Goal: Information Seeking & Learning: Learn about a topic

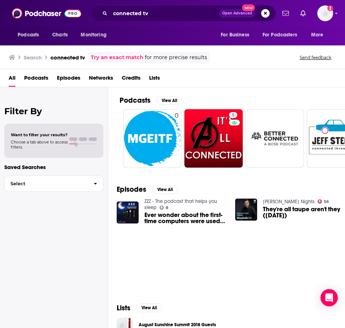
scroll to position [72, 0]
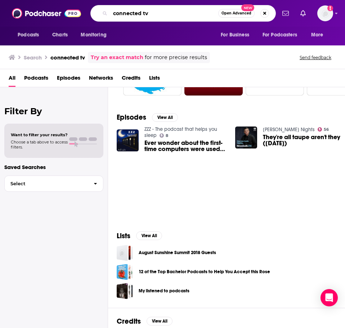
click at [209, 16] on input "connected tv" at bounding box center [164, 14] width 108 height 12
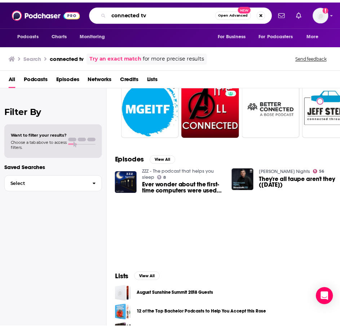
scroll to position [0, 0]
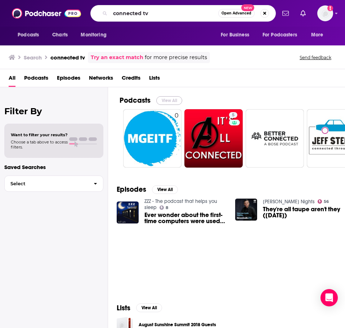
click at [169, 102] on button "View All" at bounding box center [169, 100] width 26 height 9
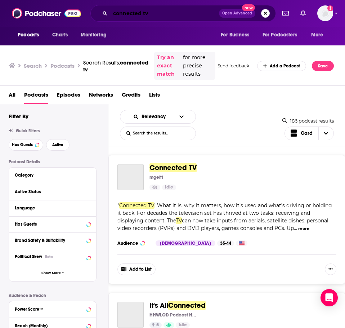
click at [148, 15] on input "connected tv" at bounding box center [164, 14] width 109 height 12
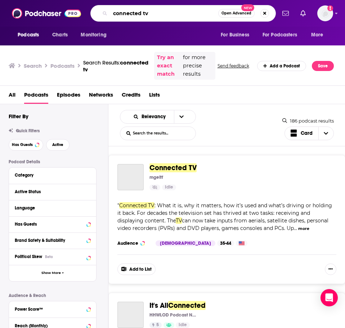
click at [147, 14] on input "connected tv" at bounding box center [164, 14] width 108 height 12
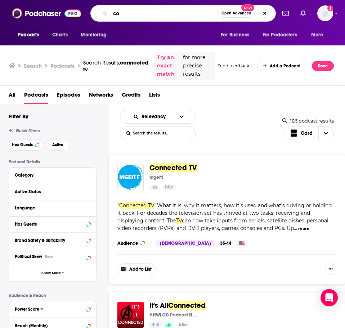
type input "c"
type input "o"
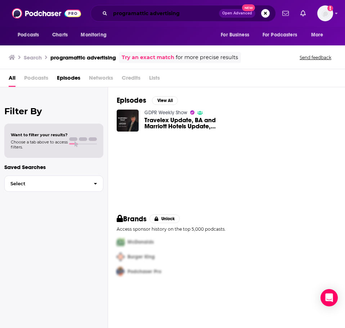
click at [195, 14] on input "programattic advertising" at bounding box center [164, 14] width 109 height 12
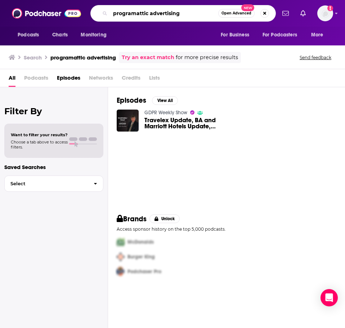
click at [195, 14] on input "programattic advertising" at bounding box center [164, 14] width 108 height 12
type input "programmatic advertising"
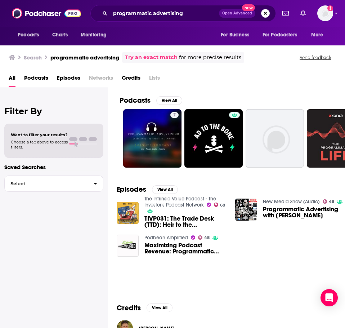
click at [176, 245] on span "Maximizing Podcast Revenue: Programmatic Advertising Explained" at bounding box center [185, 248] width 82 height 12
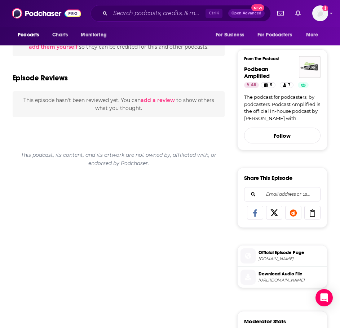
scroll to position [216, 0]
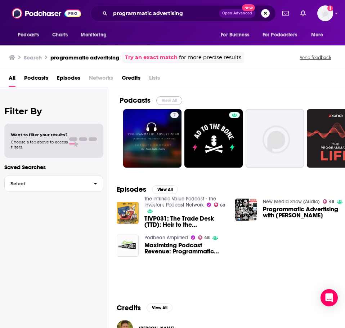
click at [166, 103] on button "View All" at bounding box center [169, 100] width 26 height 9
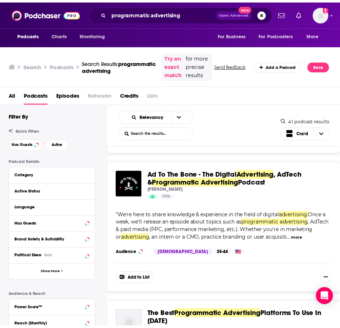
scroll to position [144, 0]
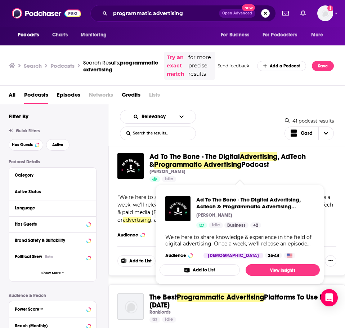
click at [199, 169] on span "Programmatic Advertising" at bounding box center [197, 164] width 87 height 9
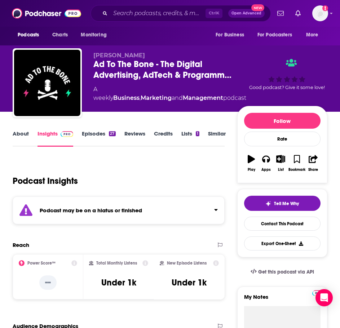
scroll to position [108, 0]
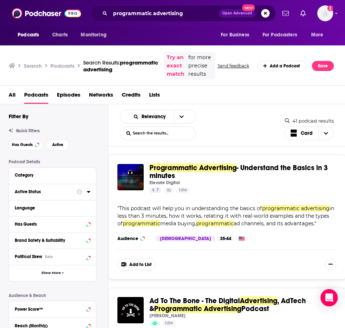
click at [56, 194] on div "Active Status" at bounding box center [43, 191] width 57 height 5
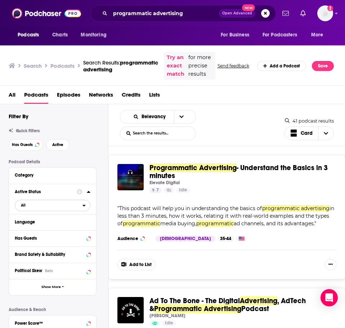
click at [49, 210] on span "All" at bounding box center [48, 205] width 67 height 9
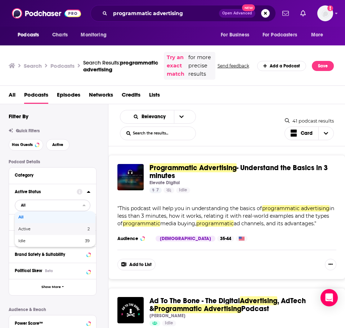
click at [54, 231] on span "Active" at bounding box center [38, 229] width 40 height 4
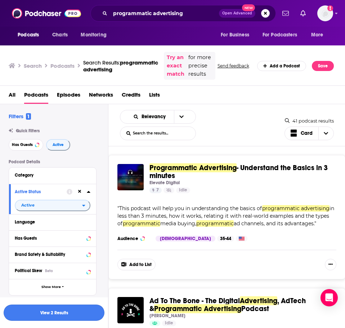
click at [83, 305] on button "View 2 Results" at bounding box center [54, 312] width 101 height 16
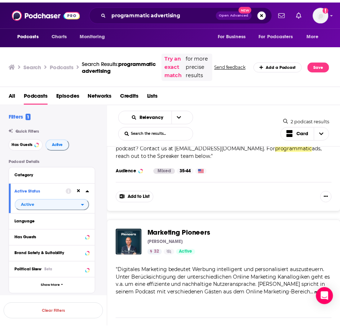
scroll to position [124, 0]
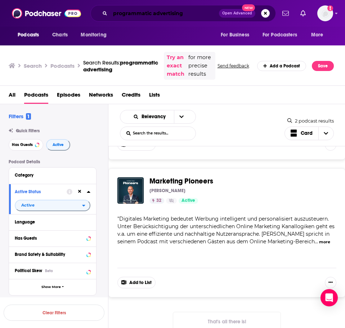
click at [130, 14] on input "programmatic advertising" at bounding box center [164, 14] width 109 height 12
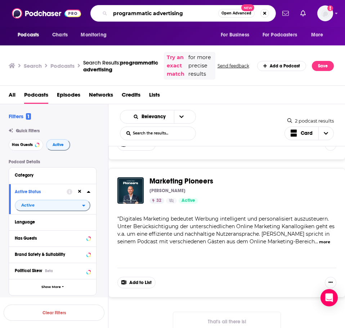
click at [130, 14] on input "programmatic advertising" at bounding box center [164, 14] width 108 height 12
type input "media in the moment"
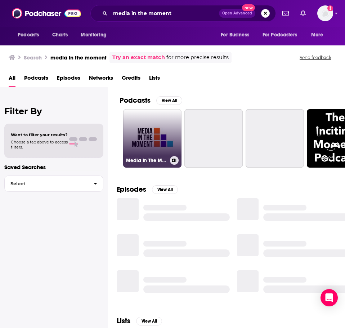
click at [159, 137] on link "Media In The Moment with [PERSON_NAME]" at bounding box center [152, 138] width 58 height 58
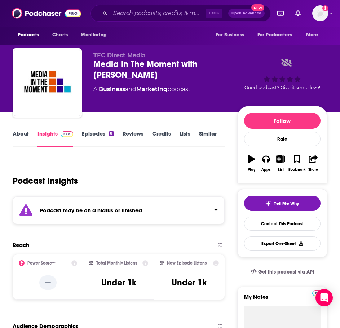
click at [165, 210] on div "Podcast may be on a hiatus or finished" at bounding box center [119, 210] width 212 height 28
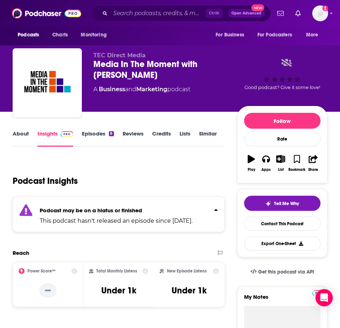
scroll to position [72, 0]
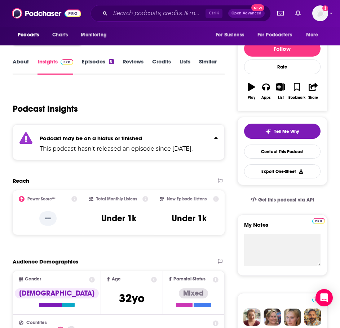
click at [182, 134] on div "Podcast may be on a hiatus or finished This podcast hasn't released an episode …" at bounding box center [116, 142] width 153 height 22
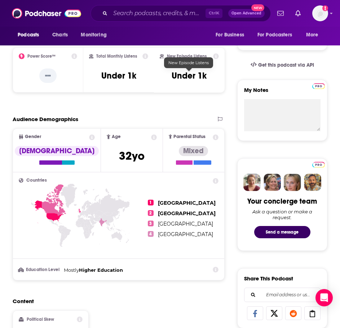
scroll to position [216, 0]
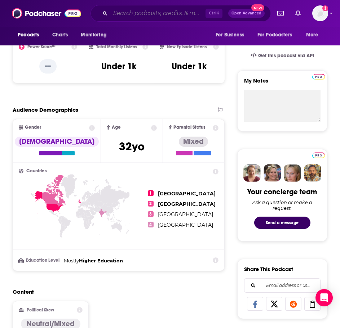
click at [148, 12] on input "Search podcasts, credits, & more..." at bounding box center [157, 14] width 95 height 12
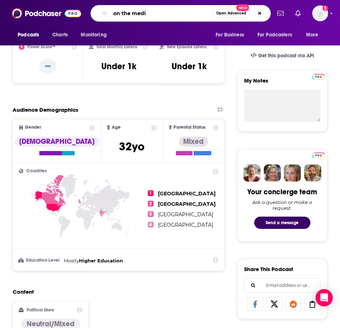
type input "on the media"
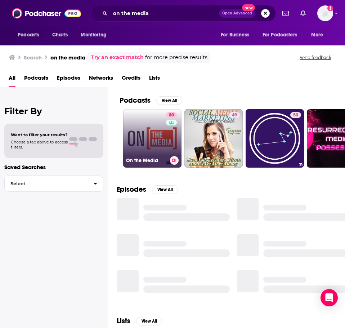
click at [167, 140] on div "80" at bounding box center [172, 134] width 13 height 44
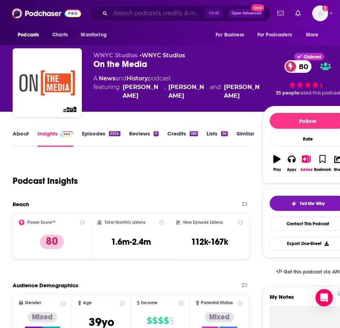
click at [121, 10] on input "Search podcasts, credits, & more..." at bounding box center [157, 14] width 95 height 12
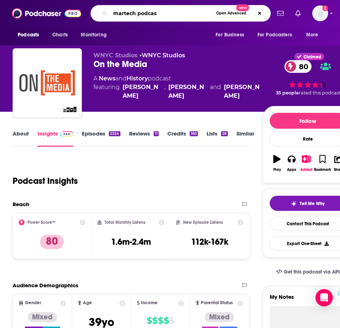
type input "martech podcast"
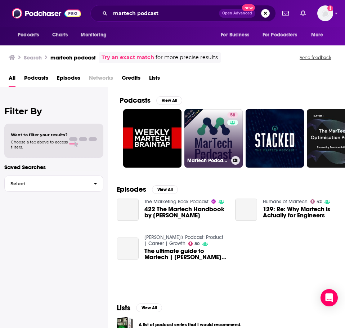
click at [206, 128] on link "58 MarTech Podcast ™ // Marketing + Technology = Business Growth" at bounding box center [213, 138] width 58 height 58
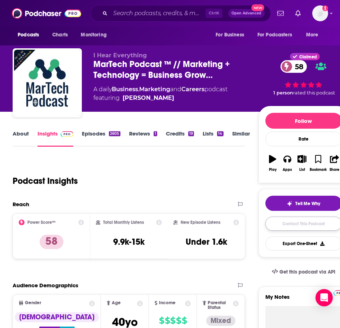
click at [316, 219] on link "Contact This Podcast" at bounding box center [303, 223] width 76 height 14
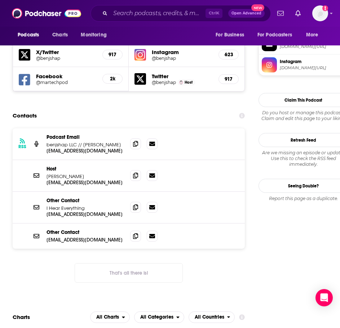
scroll to position [630, 0]
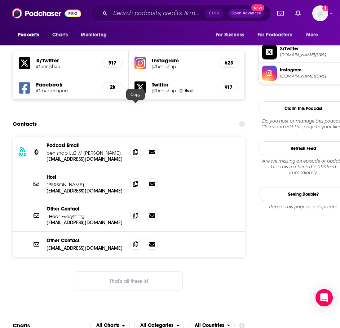
click at [142, 147] on div at bounding box center [143, 152] width 27 height 11
click at [136, 149] on icon at bounding box center [135, 152] width 5 height 6
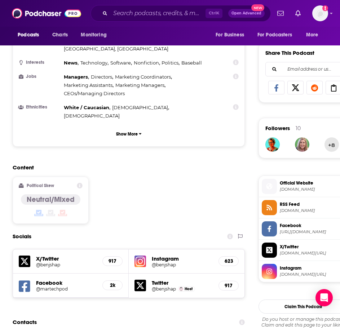
scroll to position [540, 0]
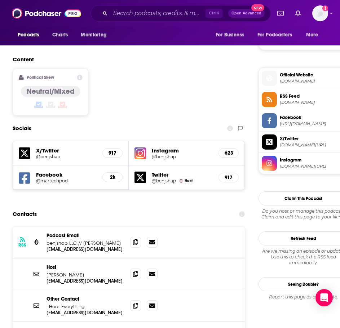
click at [170, 147] on h5 "Instagram" at bounding box center [182, 150] width 61 height 7
click at [144, 147] on img at bounding box center [140, 153] width 12 height 12
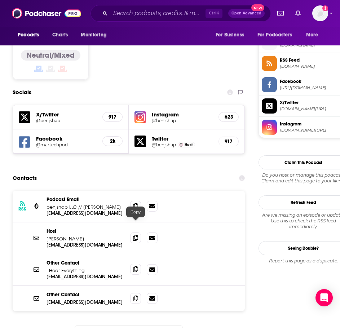
click at [137, 264] on span at bounding box center [135, 269] width 11 height 11
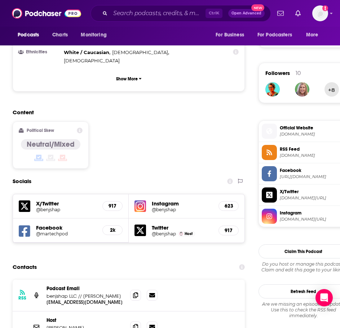
scroll to position [540, 0]
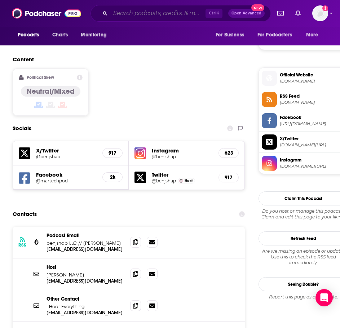
click at [142, 11] on input "Search podcasts, credits, & more..." at bounding box center [157, 14] width 95 height 12
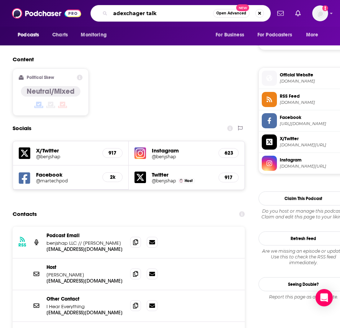
type input "adexchager talks"
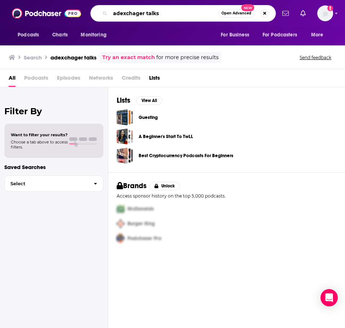
click at [140, 13] on input "adexchager talks" at bounding box center [164, 14] width 108 height 12
type input "a"
type input "adexchanger talks"
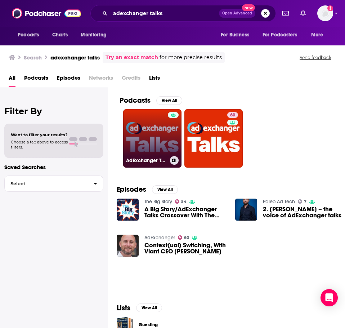
click at [162, 147] on link "AdExchanger Talks" at bounding box center [152, 138] width 58 height 58
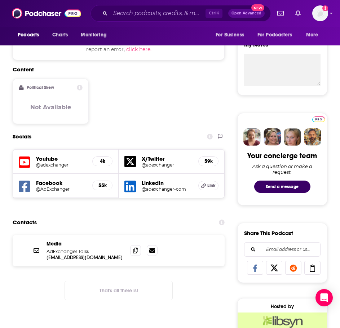
scroll to position [324, 0]
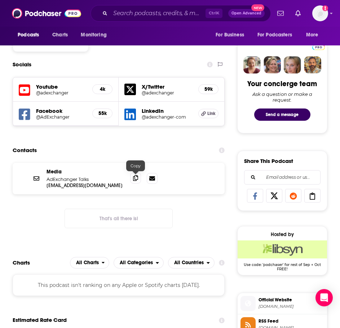
click at [136, 178] on icon at bounding box center [135, 178] width 5 height 6
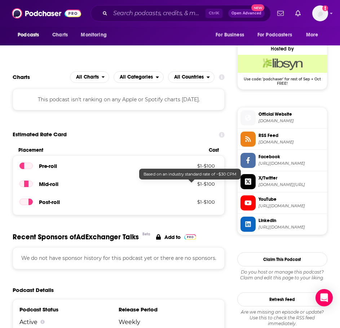
scroll to position [612, 0]
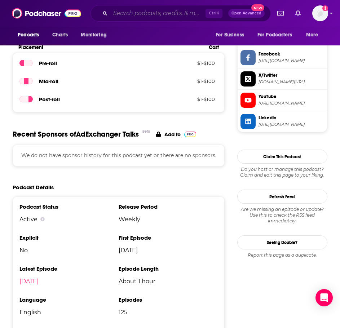
click at [138, 16] on input "Search podcasts, credits, & more..." at bounding box center [157, 14] width 95 height 12
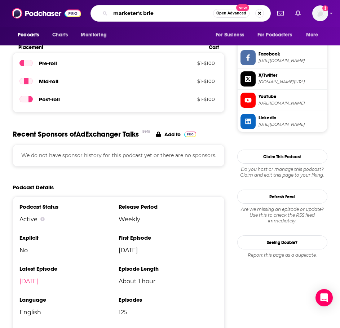
type input "marketer's brief"
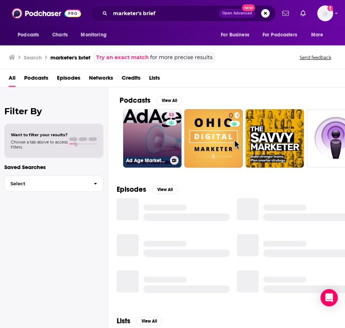
click at [161, 133] on link "53 Ad Age Marketer's Brief" at bounding box center [152, 138] width 58 height 58
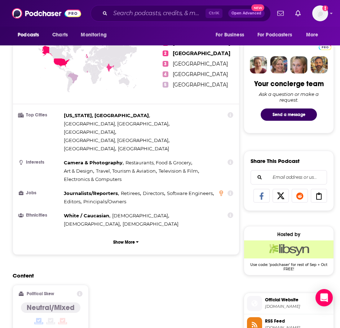
scroll to position [540, 0]
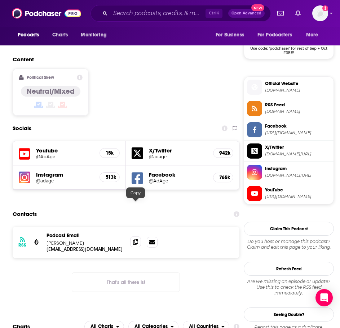
click at [135, 239] on icon at bounding box center [135, 242] width 5 height 6
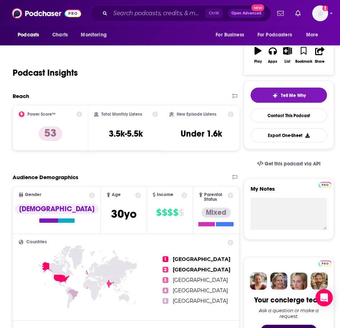
scroll to position [0, 0]
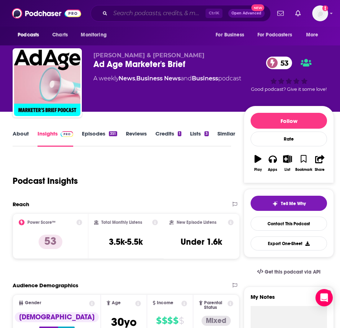
click at [156, 19] on input "Search podcasts, credits, & more..." at bounding box center [157, 14] width 95 height 12
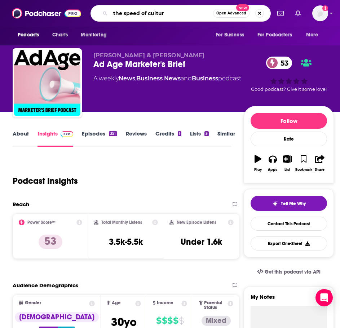
type input "the speed of culture"
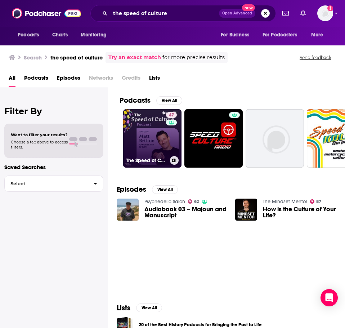
click at [152, 131] on link "47 The Speed of Culture Podcast" at bounding box center [152, 138] width 58 height 58
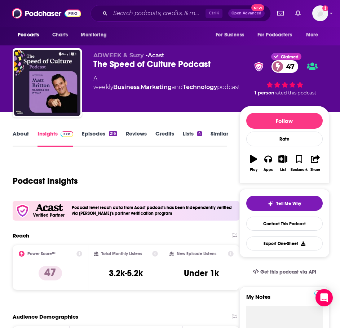
click at [111, 136] on link "Episodes 216" at bounding box center [99, 138] width 35 height 17
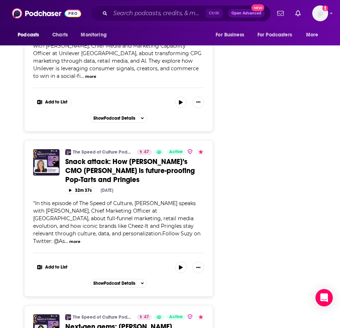
scroll to position [3601, 0]
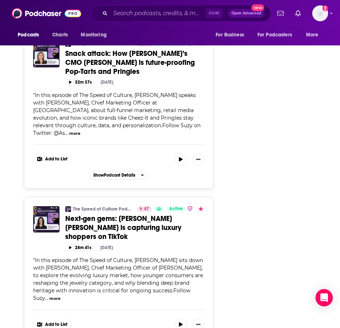
click at [134, 4] on div "Podcasts Charts Monitoring Ctrl K Open Advanced New For Business For Podcasters…" at bounding box center [170, 13] width 340 height 27
click at [137, 7] on div "Ctrl K Open Advanced New" at bounding box center [180, 13] width 180 height 17
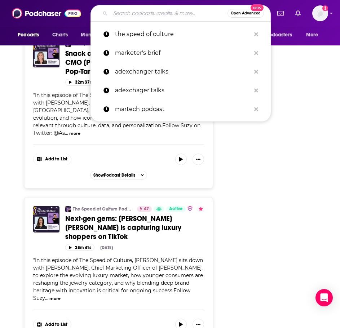
click at [137, 16] on input "Search podcasts, credits, & more..." at bounding box center [168, 14] width 117 height 12
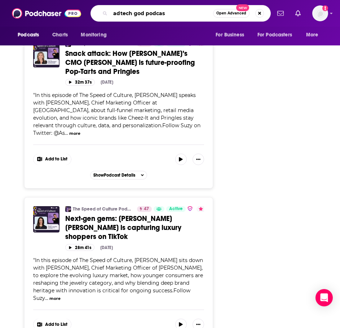
type input "adtech [DEMOGRAPHIC_DATA] podcast"
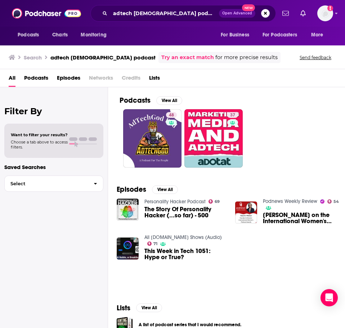
click at [141, 21] on div "adtech [DEMOGRAPHIC_DATA] podcast Open Advanced New" at bounding box center [182, 13] width 185 height 17
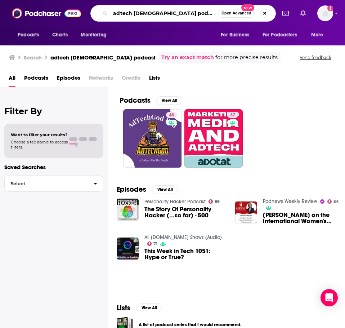
click at [145, 16] on input "adtech [DEMOGRAPHIC_DATA] podcast" at bounding box center [164, 14] width 108 height 12
type input "dtc podcast"
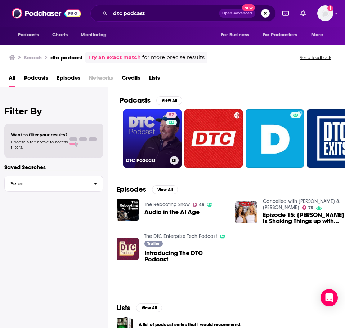
click at [147, 134] on link "57 DTC Podcast" at bounding box center [152, 138] width 58 height 58
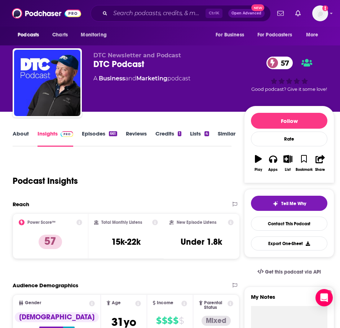
click at [83, 136] on link "Episodes 661" at bounding box center [99, 138] width 35 height 17
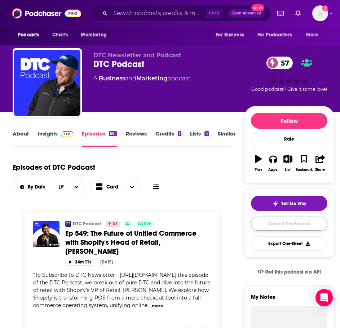
click at [311, 225] on link "Contact This Podcast" at bounding box center [289, 223] width 76 height 14
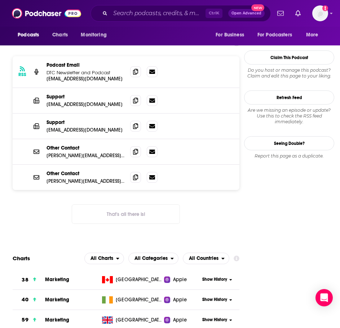
scroll to position [666, 0]
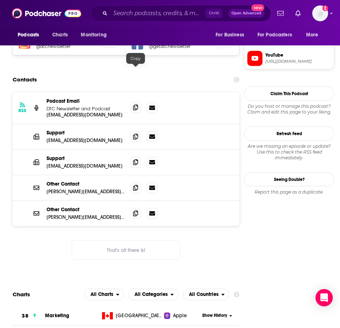
click at [131, 102] on span at bounding box center [135, 107] width 11 height 11
click at [162, 10] on input "Search podcasts, credits, & more..." at bounding box center [157, 14] width 95 height 12
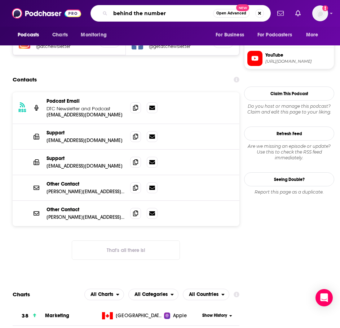
type input "behind the numbers"
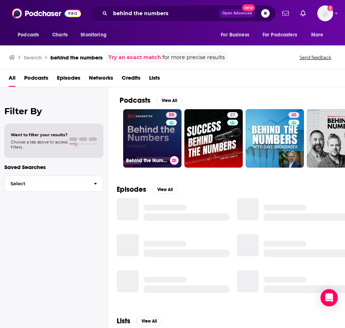
click at [164, 145] on link "59 Behind the Numbers: an EMARKETER Podcast" at bounding box center [152, 138] width 58 height 58
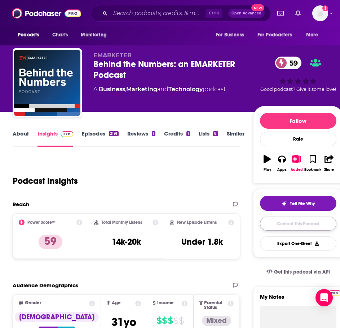
click at [301, 221] on link "Contact This Podcast" at bounding box center [298, 223] width 76 height 14
click at [90, 135] on link "Episodes 2191" at bounding box center [100, 138] width 36 height 17
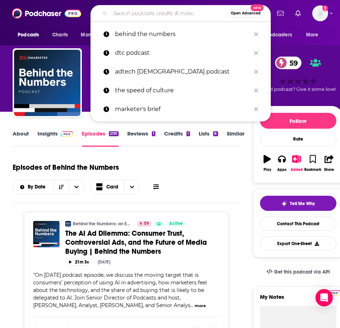
click at [154, 14] on input "Search podcasts, credits, & more..." at bounding box center [168, 14] width 117 height 12
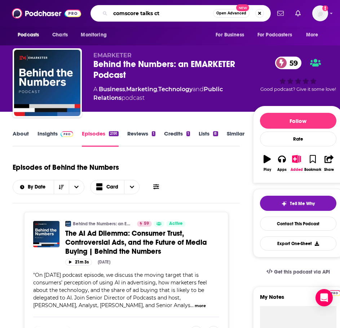
type input "comscore talks ctv"
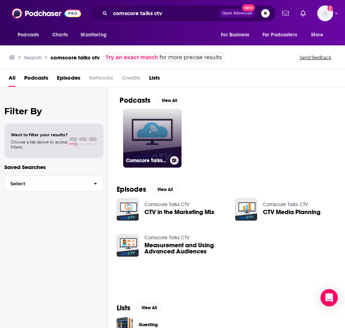
click at [156, 122] on link "Comscore Talks CTV" at bounding box center [152, 138] width 58 height 58
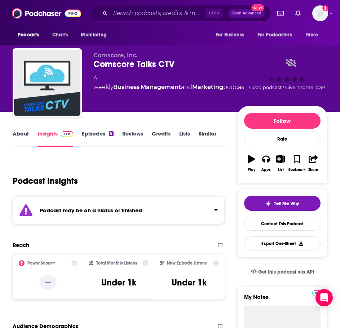
click at [191, 209] on div "Podcast may be on a hiatus or finished" at bounding box center [119, 210] width 212 height 28
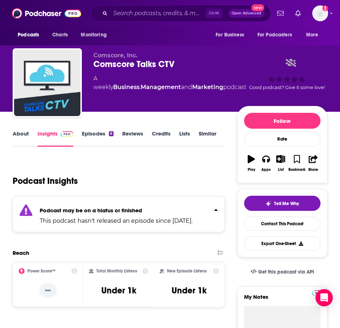
click at [191, 209] on p "Podcast may be on a hiatus or finished" at bounding box center [116, 210] width 153 height 7
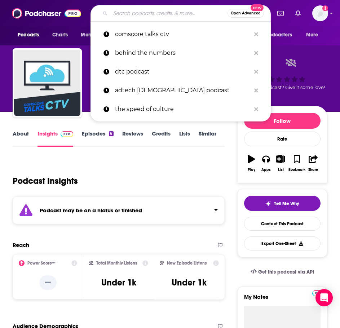
click at [142, 12] on input "Search podcasts, credits, & more..." at bounding box center [168, 14] width 117 height 12
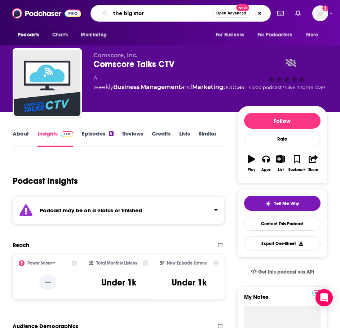
type input "the big story"
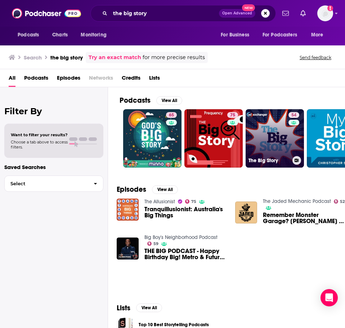
click at [274, 142] on link "54 The Big Story" at bounding box center [275, 138] width 58 height 58
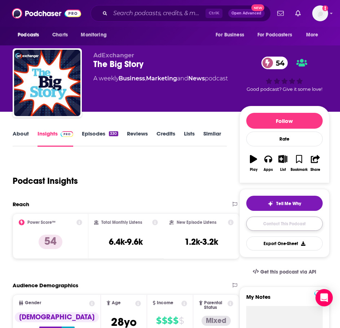
click at [270, 228] on link "Contact This Podcast" at bounding box center [284, 223] width 76 height 14
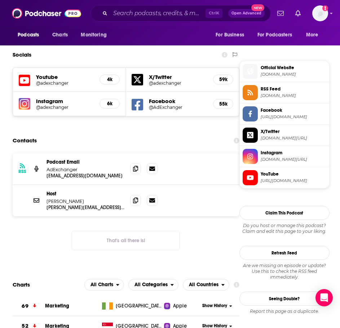
scroll to position [586, 0]
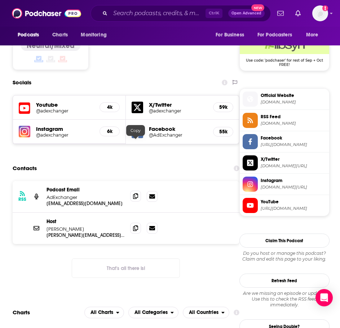
click at [134, 193] on icon at bounding box center [135, 196] width 5 height 6
click at [153, 17] on input "Search podcasts, credits, & more..." at bounding box center [157, 14] width 95 height 12
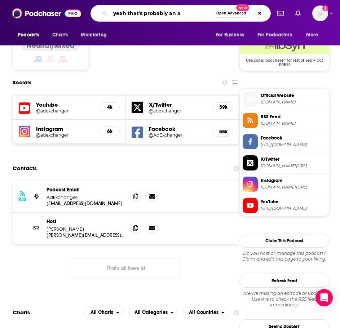
type input "yeah that's probably an ad"
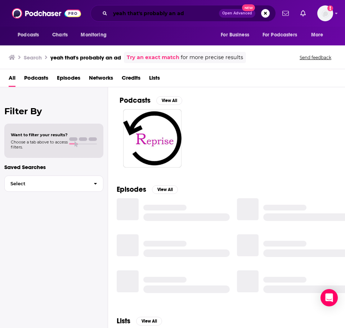
click at [203, 13] on input "yeah that's probably an ad" at bounding box center [164, 14] width 109 height 12
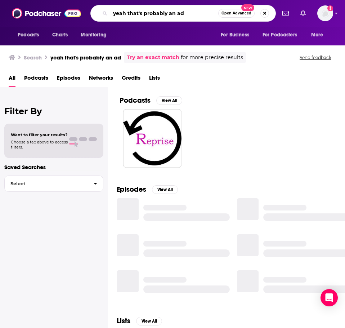
click at [203, 13] on input "yeah that's probably an ad" at bounding box center [164, 14] width 108 height 12
drag, startPoint x: 203, startPoint y: 13, endPoint x: 199, endPoint y: 14, distance: 3.7
click at [203, 14] on input "yeah that's probably an ad" at bounding box center [164, 14] width 108 height 12
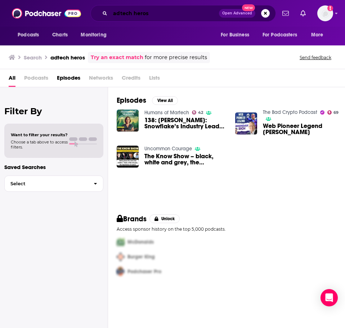
drag, startPoint x: 173, startPoint y: 14, endPoint x: 211, endPoint y: 31, distance: 41.3
click at [173, 14] on input "adtech heros" at bounding box center [164, 14] width 109 height 12
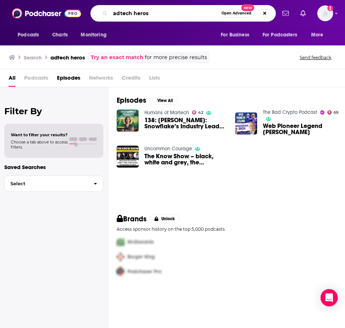
click at [199, 15] on input "adtech heros" at bounding box center [164, 14] width 108 height 12
type input "adtech unfiltered"
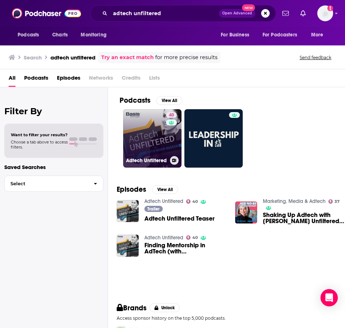
click at [157, 138] on link "40 Adtech Unfiltered" at bounding box center [152, 138] width 58 height 58
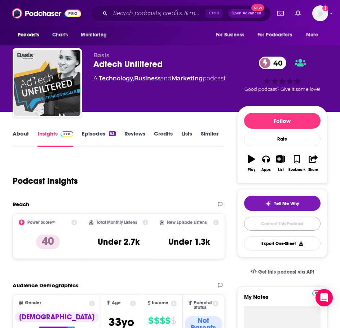
click at [274, 223] on link "Contact This Podcast" at bounding box center [282, 223] width 76 height 14
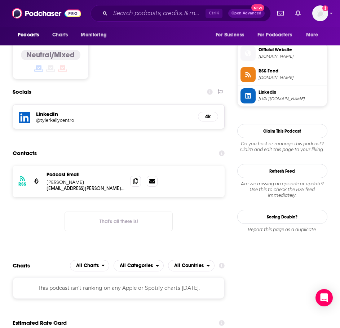
scroll to position [573, 0]
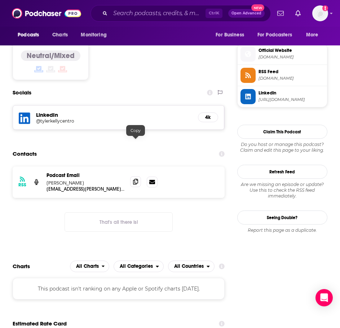
click at [136, 179] on icon at bounding box center [135, 182] width 5 height 6
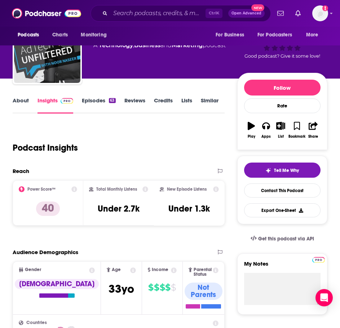
scroll to position [0, 0]
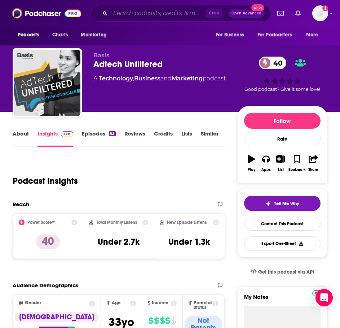
click at [169, 15] on input "Search podcasts, credits, & more..." at bounding box center [157, 14] width 95 height 12
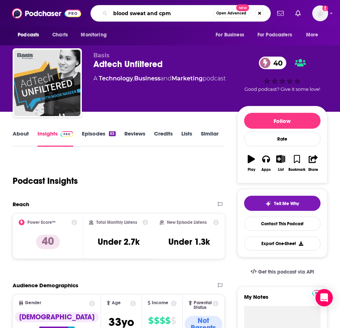
type input "blood sweat and cpms"
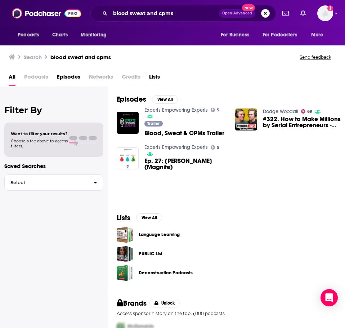
click at [201, 124] on div "Trailer Blood, Sweat & CPMs Trailer" at bounding box center [185, 130] width 82 height 18
click at [203, 130] on span "Blood, Sweat & CPMs Trailer" at bounding box center [184, 133] width 80 height 6
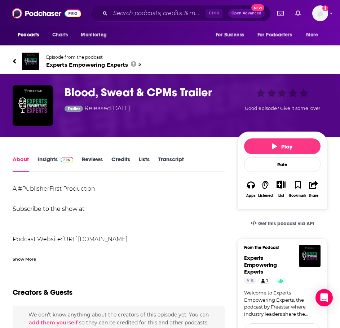
click at [49, 62] on span "Experts Empowering Experts 5" at bounding box center [93, 64] width 95 height 7
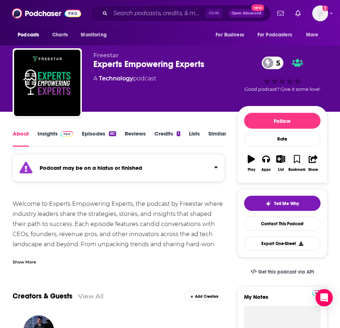
scroll to position [36, 0]
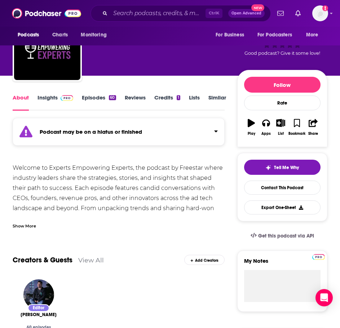
click at [206, 137] on div "Podcast may be on a hiatus or finished" at bounding box center [119, 132] width 212 height 28
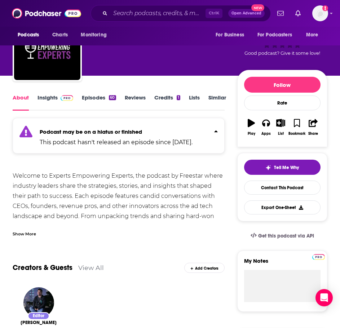
click at [192, 137] on div "Podcast may be on a hiatus or finished This podcast hasn't released an episode …" at bounding box center [116, 136] width 153 height 22
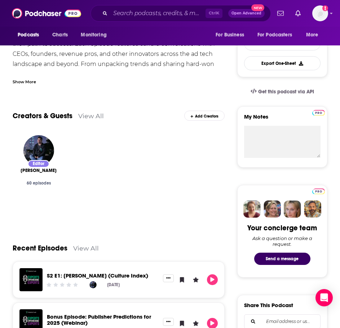
scroll to position [252, 0]
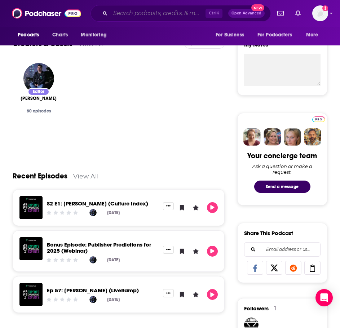
click at [179, 9] on input "Search podcasts, credits, & more..." at bounding box center [157, 14] width 95 height 12
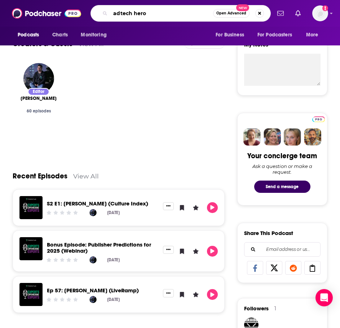
type input "adtech heros"
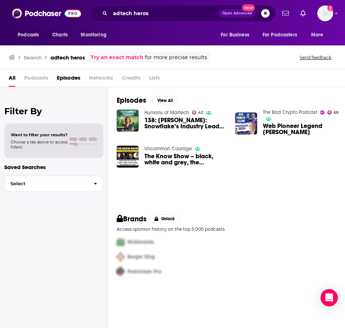
click at [33, 79] on span "Podcasts" at bounding box center [36, 79] width 24 height 15
click at [37, 77] on span "Podcasts" at bounding box center [36, 79] width 24 height 15
click at [159, 9] on input "adtech heros" at bounding box center [164, 14] width 109 height 12
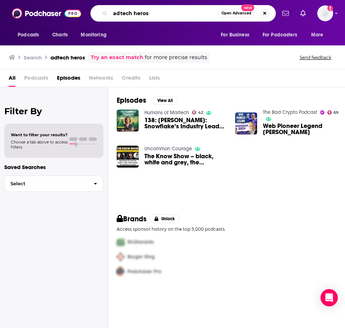
click at [159, 9] on input "adtech heros" at bounding box center [164, 14] width 108 height 12
click at [159, 8] on input "adtech heros" at bounding box center [164, 14] width 108 height 12
type input "mediajel"
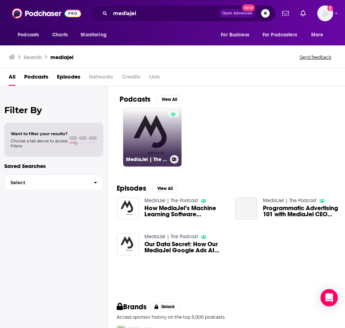
click at [147, 134] on link "MediaJel | The Podcast" at bounding box center [152, 137] width 58 height 58
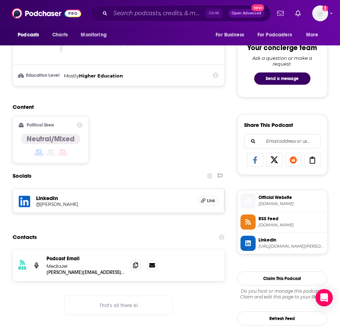
scroll to position [396, 0]
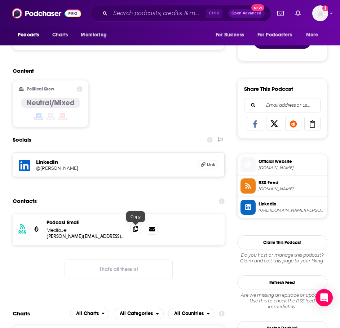
click at [135, 233] on span at bounding box center [135, 228] width 11 height 11
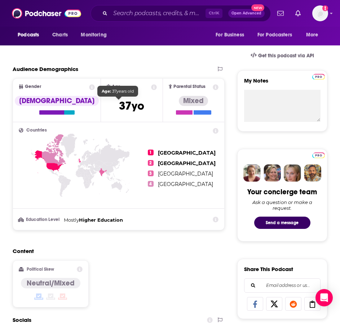
scroll to position [0, 0]
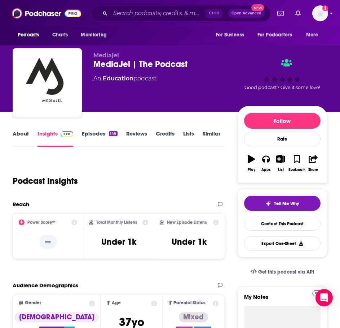
click at [90, 138] on link "Episodes 146" at bounding box center [99, 138] width 35 height 17
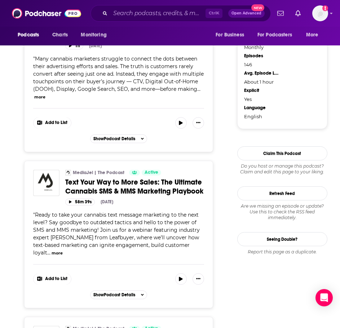
scroll to position [864, 0]
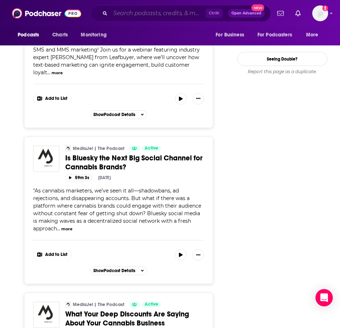
click at [175, 15] on input "Search podcasts, credits, & more..." at bounding box center [157, 14] width 95 height 12
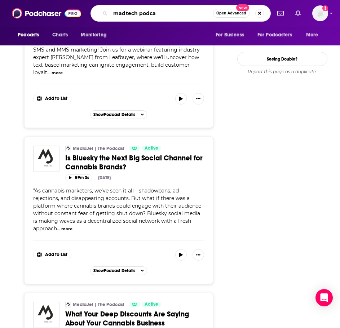
type input "madtech podcas"
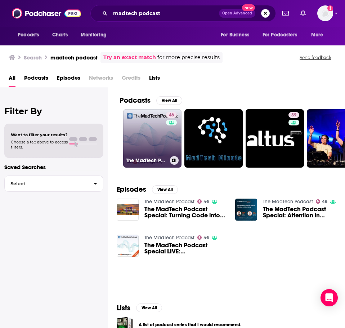
click at [144, 126] on link "46 The MadTech Podcast" at bounding box center [152, 138] width 58 height 58
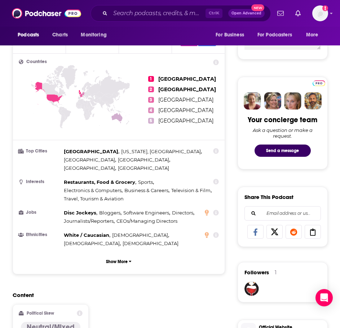
scroll to position [432, 0]
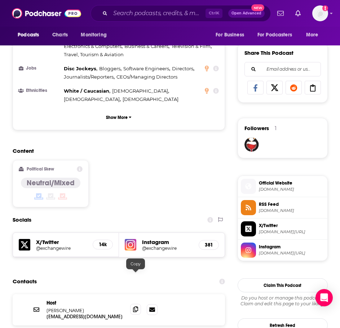
click at [132, 304] on span at bounding box center [135, 309] width 11 height 11
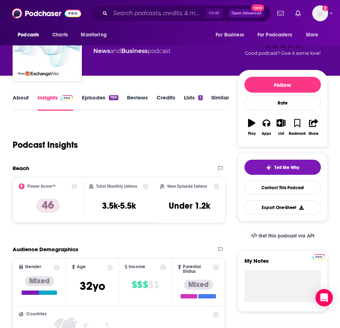
scroll to position [0, 0]
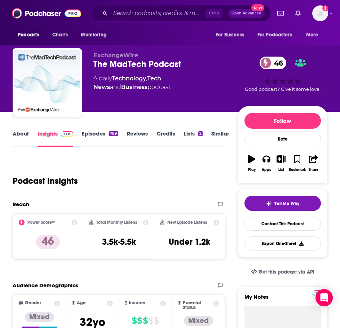
click at [81, 138] on div "Insights" at bounding box center [59, 138] width 44 height 17
click at [86, 134] on link "Episodes 789" at bounding box center [100, 138] width 36 height 17
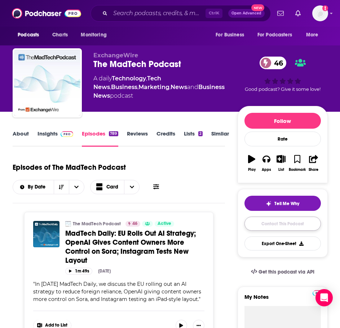
click at [274, 221] on link "Contact This Podcast" at bounding box center [282, 223] width 76 height 14
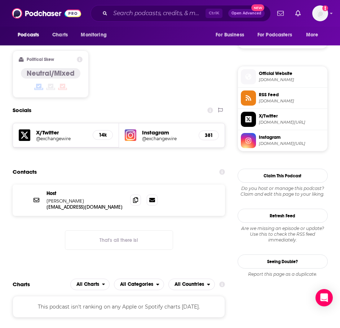
scroll to position [529, 0]
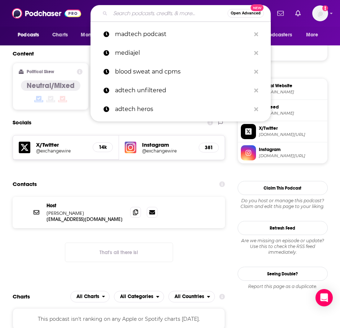
click at [186, 13] on input "Search podcasts, credits, & more..." at bounding box center [168, 14] width 117 height 12
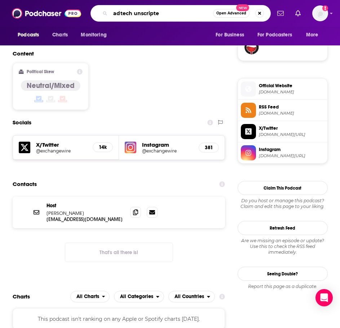
type input "adtech unscripted"
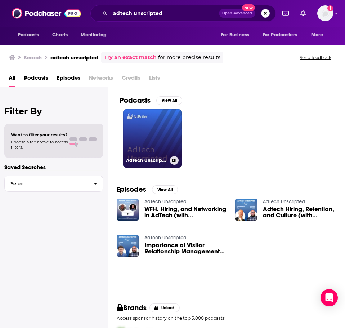
click at [142, 134] on link "AdTech Unscripted" at bounding box center [152, 138] width 58 height 58
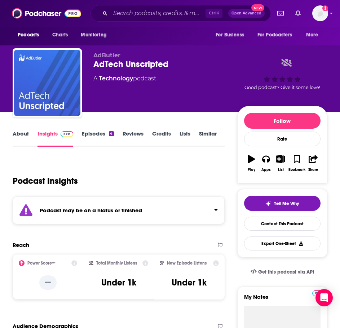
scroll to position [72, 0]
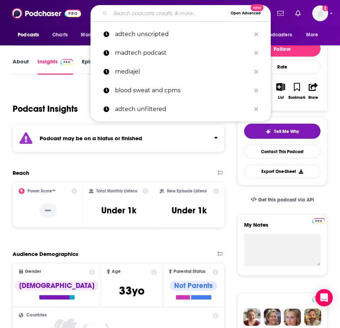
click at [132, 13] on input "Search podcasts, credits, & more..." at bounding box center [168, 14] width 117 height 12
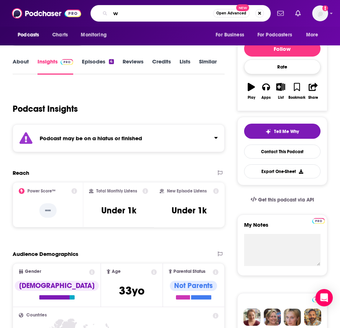
type input "wh"
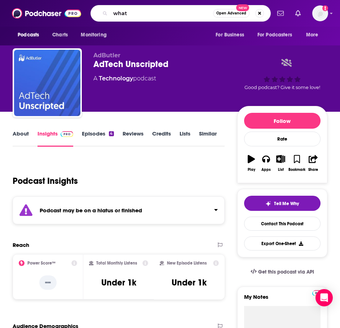
scroll to position [72, 0]
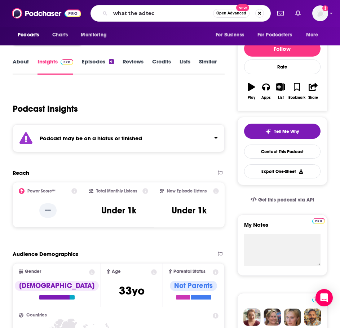
type input "what the adtech"
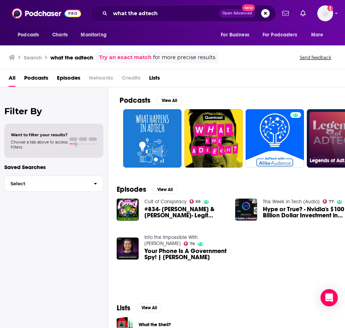
click at [323, 130] on link "Legends of Adtech Podcast" at bounding box center [336, 138] width 58 height 58
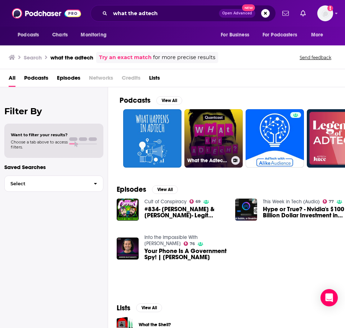
click at [205, 130] on link "What the Adtech: Let's Talk Responsible Advertising" at bounding box center [213, 138] width 58 height 58
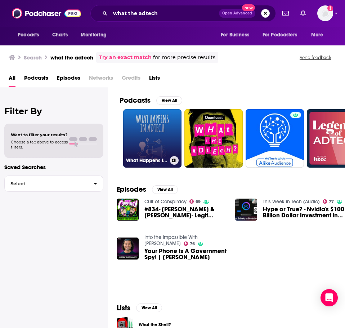
click at [136, 135] on link "What Happens In Adtech" at bounding box center [152, 138] width 58 height 58
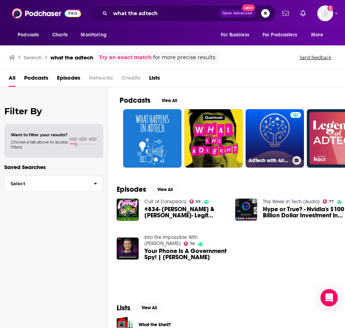
click at [260, 126] on link "AdTech with AlikeAudience" at bounding box center [275, 138] width 58 height 58
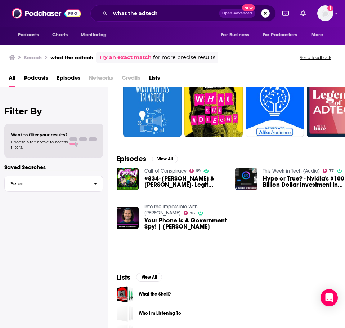
scroll to position [72, 0]
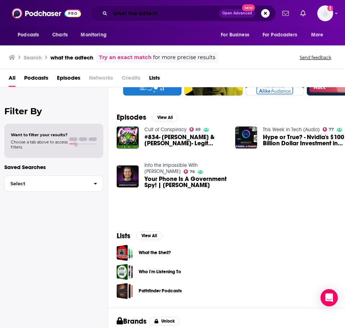
click at [133, 9] on input "what the adtech" at bounding box center [164, 14] width 109 height 12
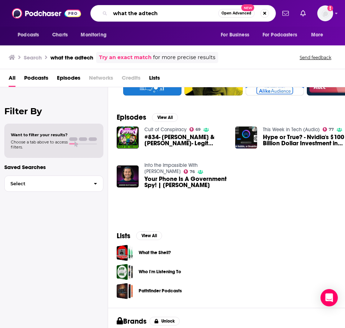
click at [133, 9] on input "what the adtech" at bounding box center [164, 14] width 108 height 12
click at [131, 9] on input "what the adtech" at bounding box center [164, 14] width 108 height 12
type input "slice of adtech"
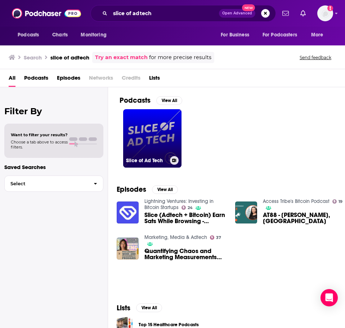
click at [151, 138] on link "Slice of Ad Tech" at bounding box center [152, 138] width 58 height 58
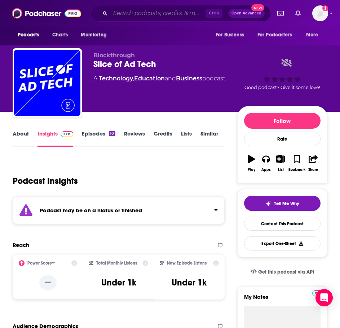
click at [144, 12] on input "Search podcasts, credits, & more..." at bounding box center [157, 14] width 95 height 12
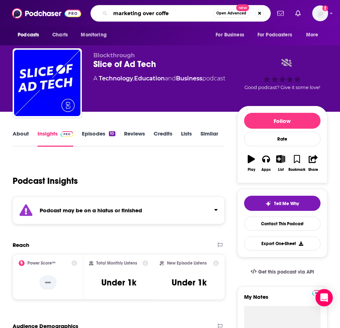
type input "marketing over coffee"
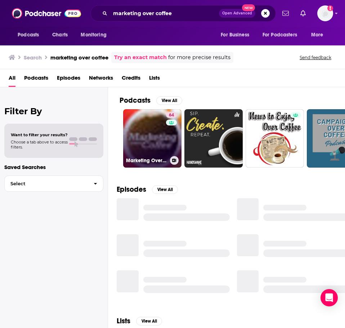
click at [163, 139] on link "64 Marketing Over Coffee Marketing Podcast" at bounding box center [152, 138] width 58 height 58
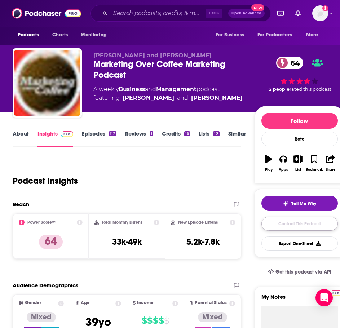
click at [320, 226] on link "Contact This Podcast" at bounding box center [299, 223] width 76 height 14
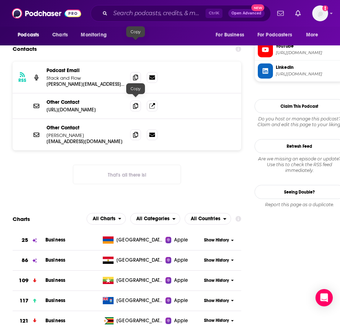
scroll to position [678, 0]
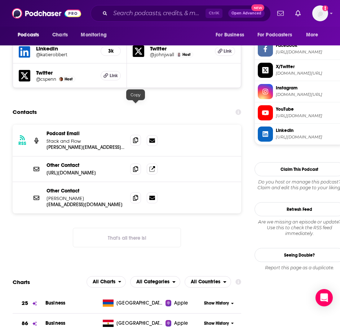
click at [137, 137] on icon at bounding box center [135, 140] width 5 height 6
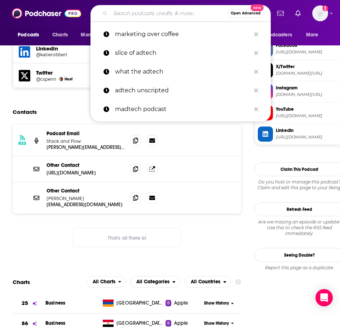
click at [136, 10] on input "Search podcasts, credits, & more..." at bounding box center [168, 14] width 117 height 12
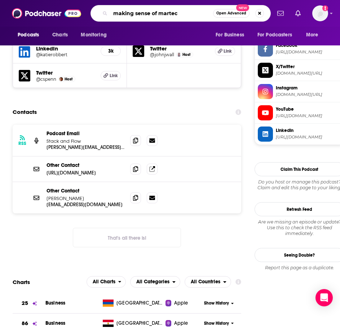
type input "making sense of martech"
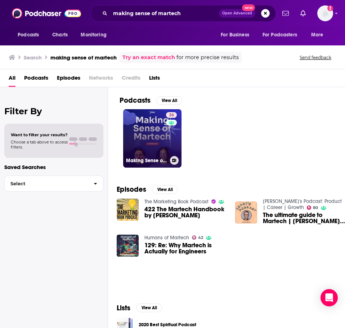
click at [141, 144] on link "36 Making Sense of Martech" at bounding box center [152, 138] width 58 height 58
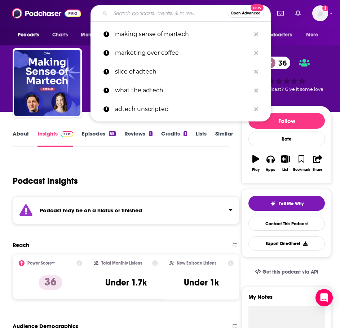
click at [157, 18] on input "Search podcasts, credits, & more..." at bounding box center [168, 14] width 117 height 12
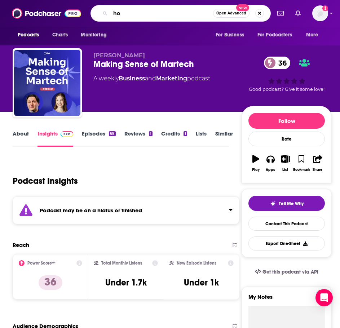
type input "h"
type input "the big story"
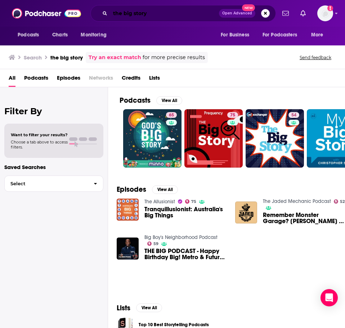
click at [143, 12] on input "the big story" at bounding box center [164, 14] width 109 height 12
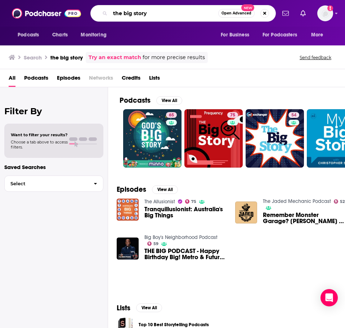
click at [144, 12] on input "the big story" at bounding box center [164, 14] width 108 height 12
type input "pitching marketing beyond"
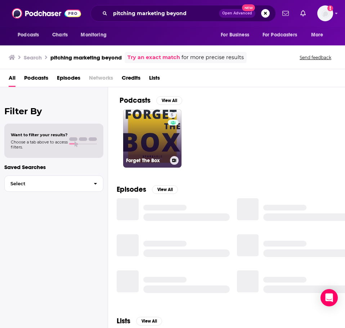
click at [145, 131] on link "5 Forget The Box" at bounding box center [152, 138] width 58 height 58
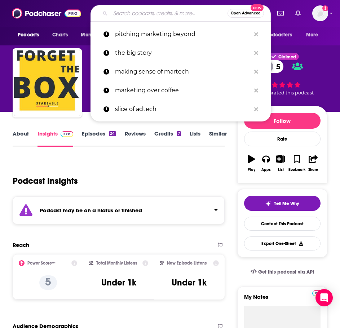
click at [161, 14] on input "Search podcasts, credits, & more..." at bounding box center [168, 14] width 117 height 12
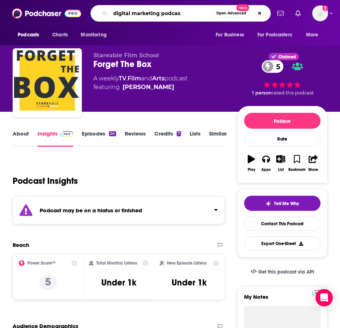
type input "digital marketing podcast"
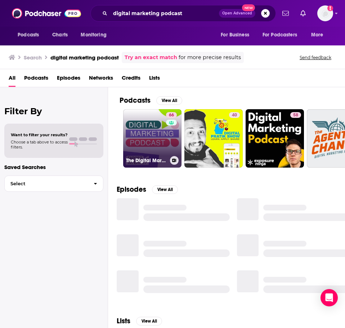
click at [180, 133] on link "66 The Digital Marketing Podcast" at bounding box center [152, 138] width 58 height 58
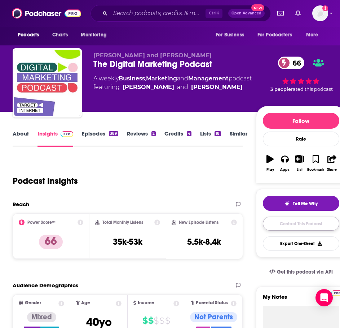
click at [316, 219] on link "Contact This Podcast" at bounding box center [301, 223] width 76 height 14
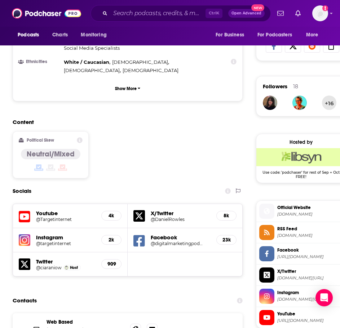
scroll to position [618, 0]
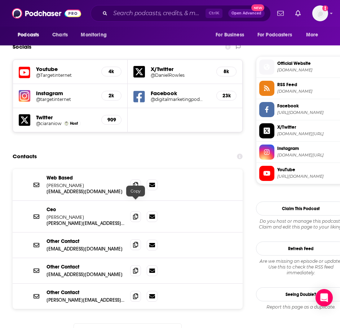
click at [134, 239] on span at bounding box center [135, 244] width 11 height 11
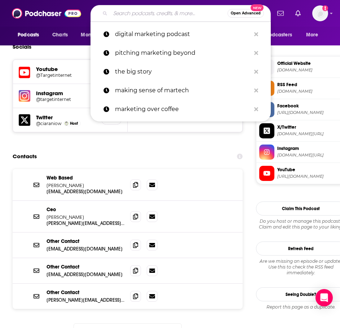
click at [153, 13] on input "Search podcasts, credits, & more..." at bounding box center [168, 14] width 117 height 12
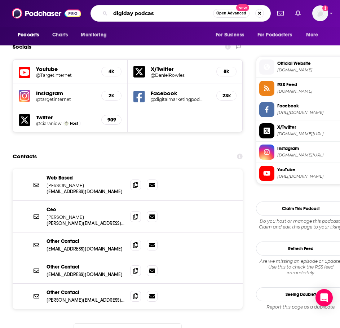
type input "digiday podcast"
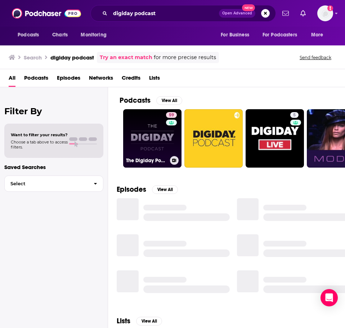
click at [158, 144] on link "59 The Digiday Podcast" at bounding box center [152, 138] width 58 height 58
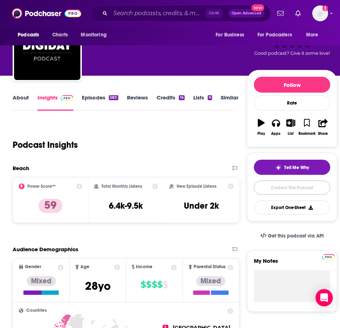
click at [316, 186] on link "Contact This Podcast" at bounding box center [292, 187] width 76 height 14
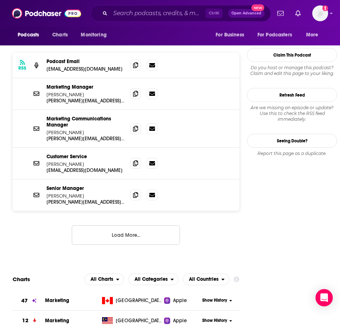
scroll to position [690, 0]
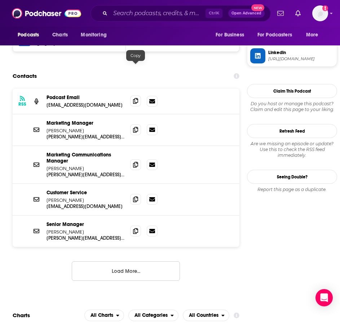
click at [131, 95] on span at bounding box center [135, 100] width 11 height 11
click at [163, 16] on input "Search podcasts, credits, & more..." at bounding box center [157, 14] width 95 height 12
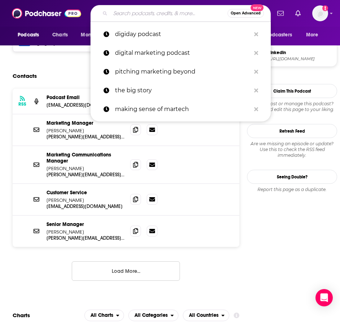
type input "r"
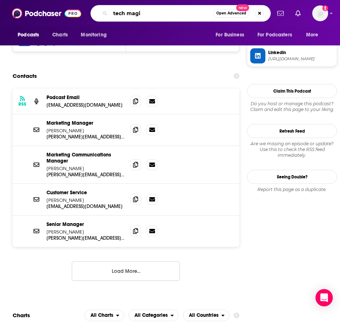
type input "tech magic"
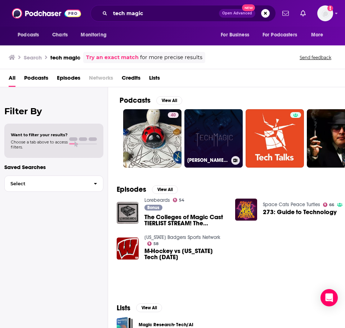
click at [217, 129] on link "木村ヒデノリのTech Magic" at bounding box center [213, 138] width 58 height 58
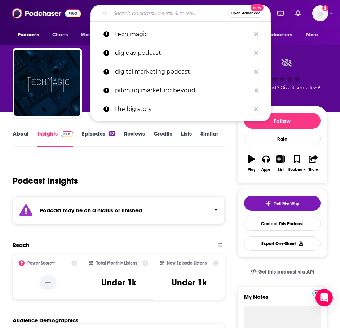
click at [151, 16] on input "Search podcasts, credits, & more..." at bounding box center [168, 14] width 117 height 12
type input "f"
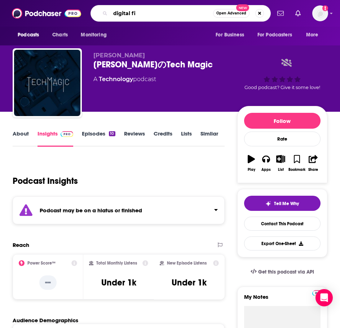
type input "digital fix"
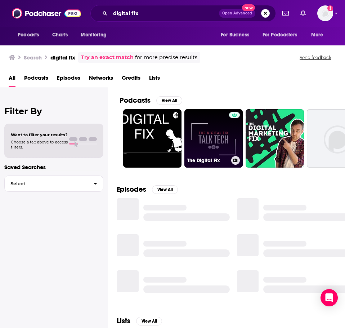
click at [208, 138] on link "The Digital Fix" at bounding box center [213, 138] width 58 height 58
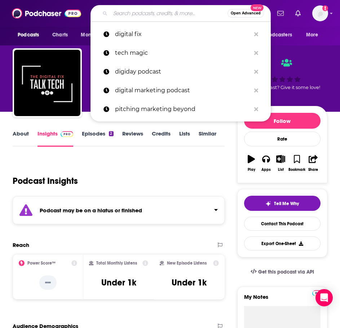
click at [163, 13] on input "Search podcasts, credits, & more..." at bounding box center [168, 14] width 117 height 12
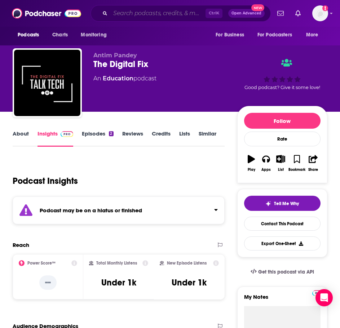
click at [179, 14] on input "Search podcasts, credits, & more..." at bounding box center [157, 14] width 95 height 12
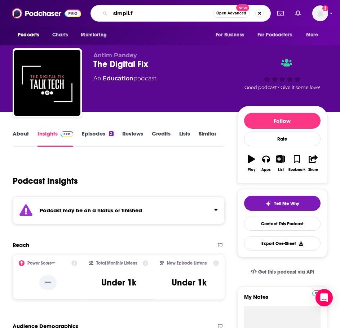
type input "simpli.fi"
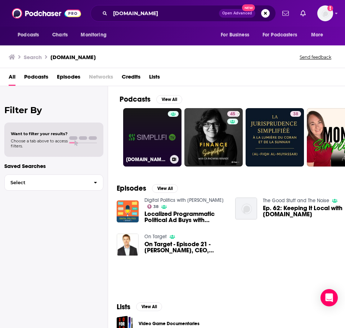
click at [172, 145] on div at bounding box center [173, 133] width 11 height 44
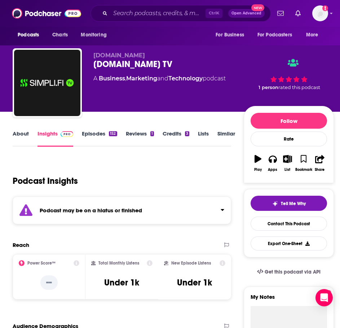
click at [167, 207] on div "Podcast may be on a hiatus or finished" at bounding box center [122, 210] width 218 height 28
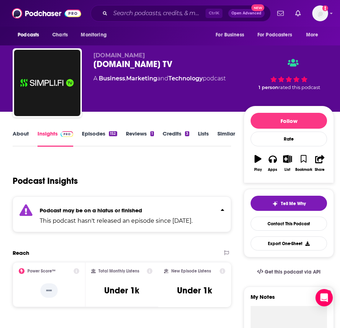
click at [170, 205] on div "Podcast may be on a hiatus or finished This podcast hasn't released an episode …" at bounding box center [116, 214] width 153 height 22
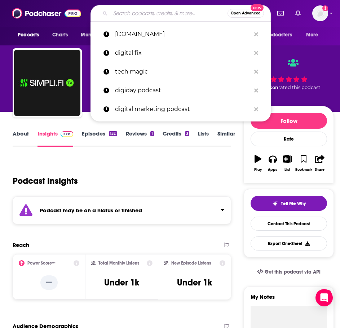
click at [136, 15] on input "Search podcasts, credits, & more..." at bounding box center [168, 14] width 117 height 12
click at [176, 15] on input "Search podcasts, credits, & more..." at bounding box center [168, 14] width 117 height 12
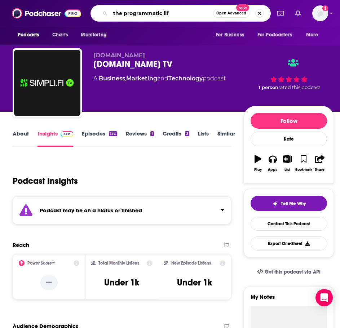
type input "the programmatic life"
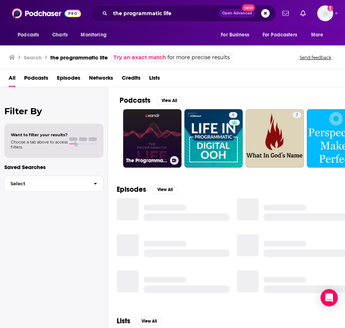
click at [141, 135] on link "The Programmatic Life" at bounding box center [152, 138] width 58 height 58
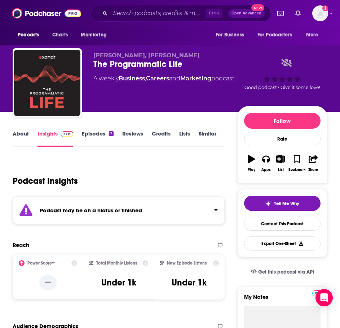
click at [213, 207] on button "Click to expand status details" at bounding box center [212, 208] width 9 height 10
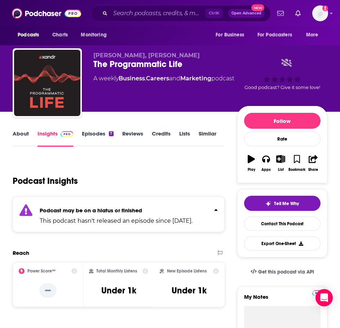
click at [213, 207] on button "Click to expand status details" at bounding box center [212, 208] width 9 height 10
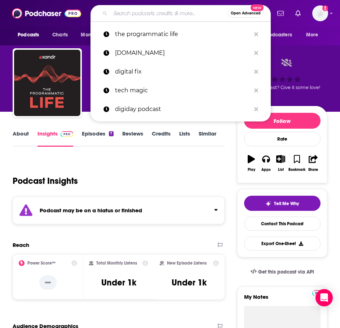
click at [183, 12] on input "Search podcasts, credits, & more..." at bounding box center [168, 14] width 117 height 12
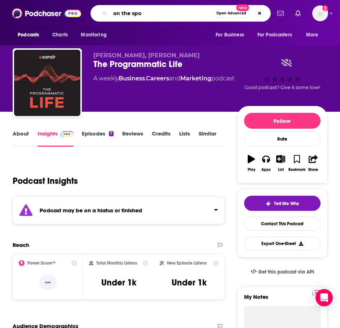
type input "on the spot"
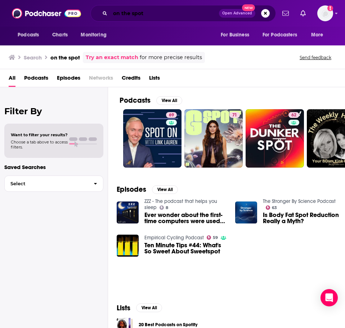
click at [196, 14] on input "on the spot" at bounding box center [164, 14] width 109 height 12
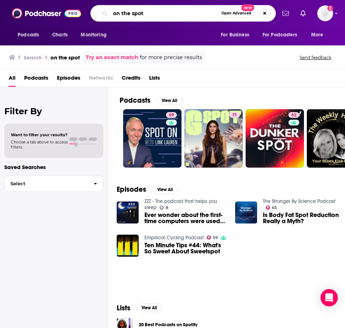
click at [196, 14] on input "on the spot" at bounding box center [164, 14] width 108 height 12
type input "what is programmatic"
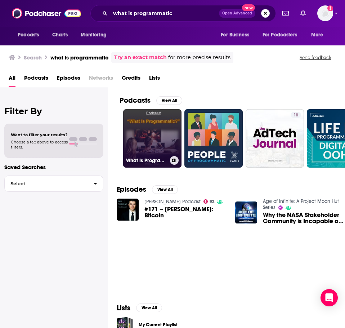
click at [149, 136] on link "What Is Programmatic?" at bounding box center [152, 138] width 58 height 58
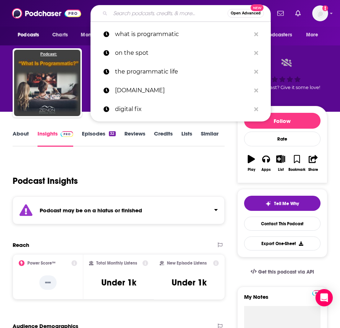
click at [172, 17] on input "Search podcasts, credits, & more..." at bounding box center [168, 14] width 117 height 12
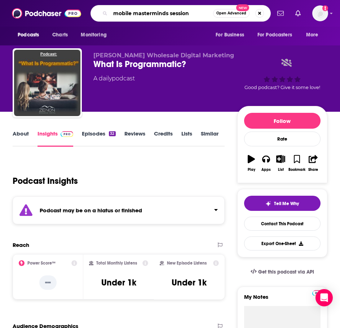
type input "mobile masterminds sessions"
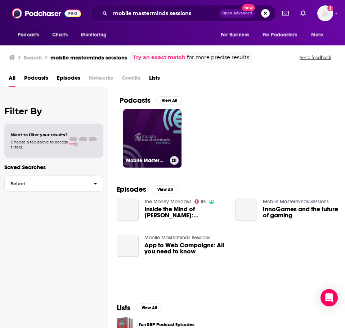
click at [167, 149] on link "Mobile Masterminds Sessions" at bounding box center [152, 138] width 58 height 58
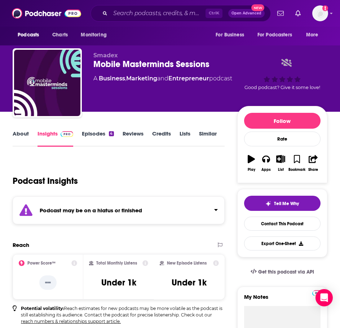
click at [203, 132] on link "Similar" at bounding box center [208, 138] width 18 height 17
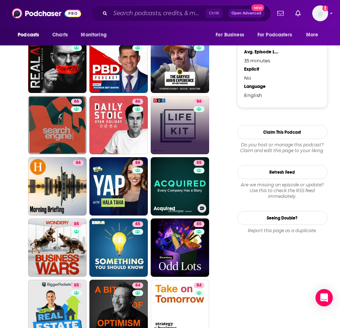
scroll to position [756, 0]
